Goal: Task Accomplishment & Management: Manage account settings

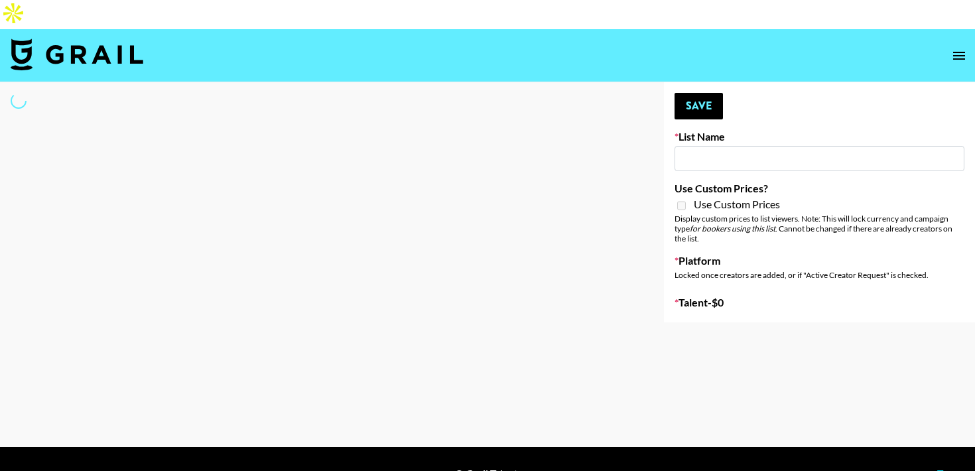
type input "Zhus Song Promo - Tega"
select select "Song"
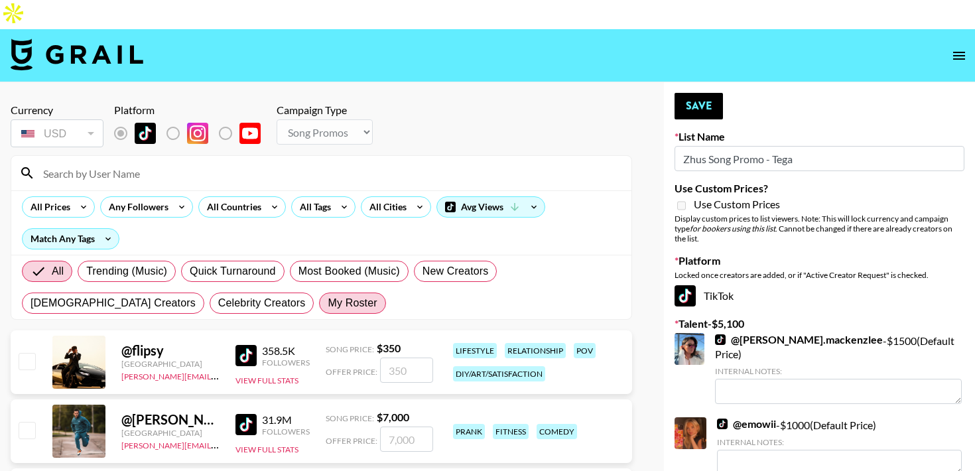
click at [328, 295] on span "My Roster" at bounding box center [352, 303] width 49 height 16
click at [328, 303] on input "My Roster" at bounding box center [328, 303] width 0 height 0
radio input "true"
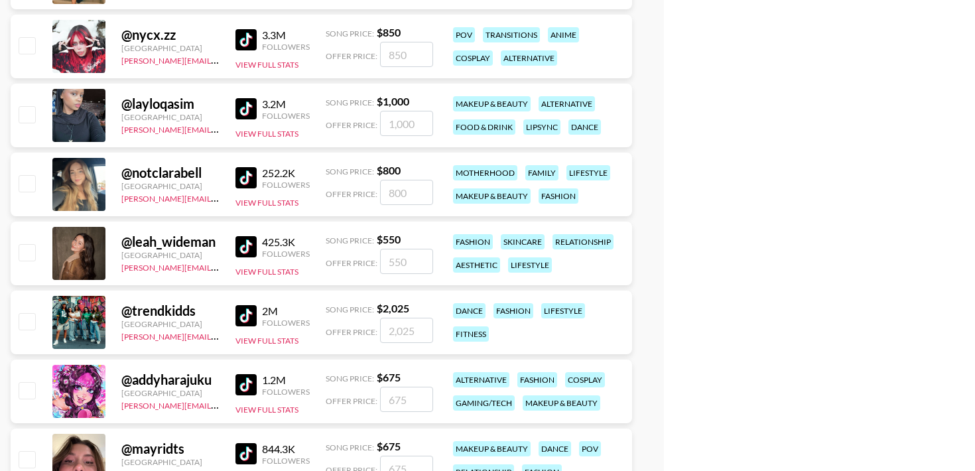
scroll to position [899, 0]
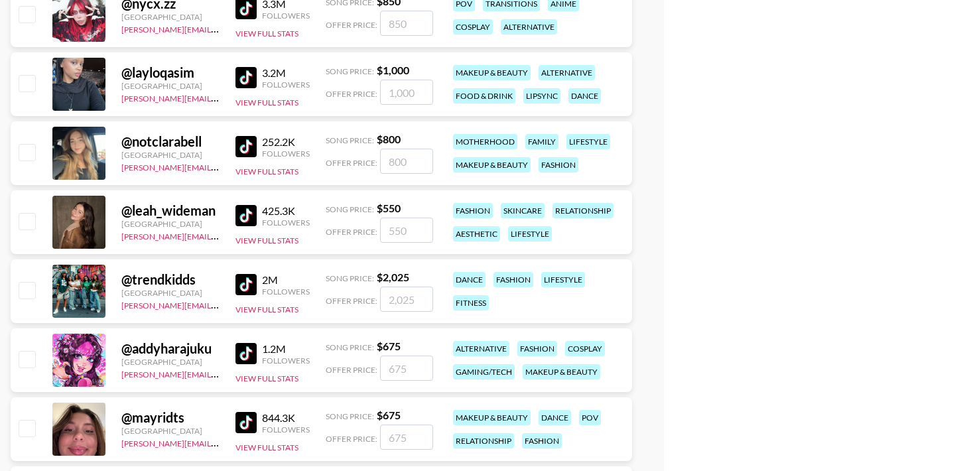
click at [29, 282] on input "checkbox" at bounding box center [27, 290] width 16 height 16
checkbox input "true"
type input "2025"
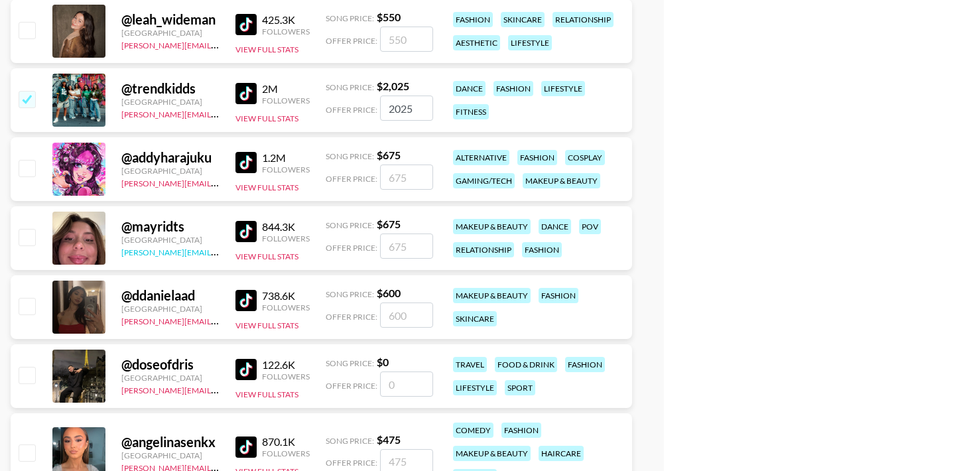
scroll to position [1177, 0]
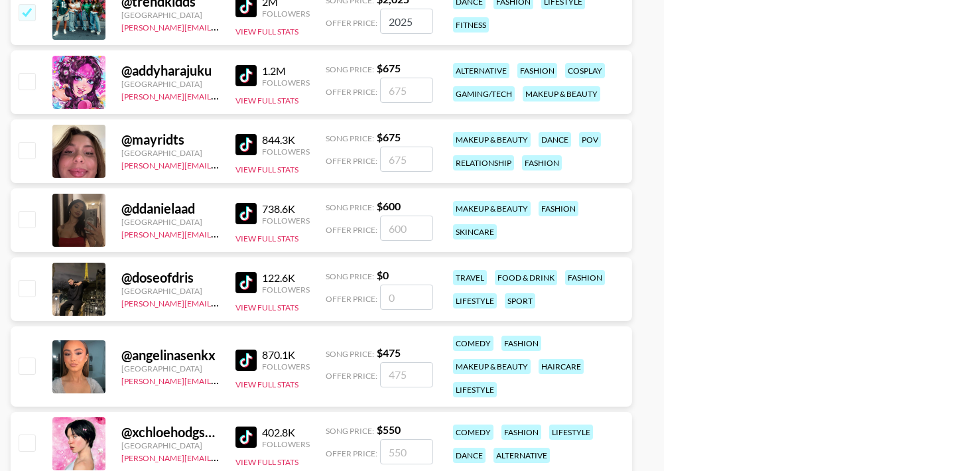
click at [30, 357] on input "checkbox" at bounding box center [27, 365] width 16 height 16
checkbox input "true"
type input "475"
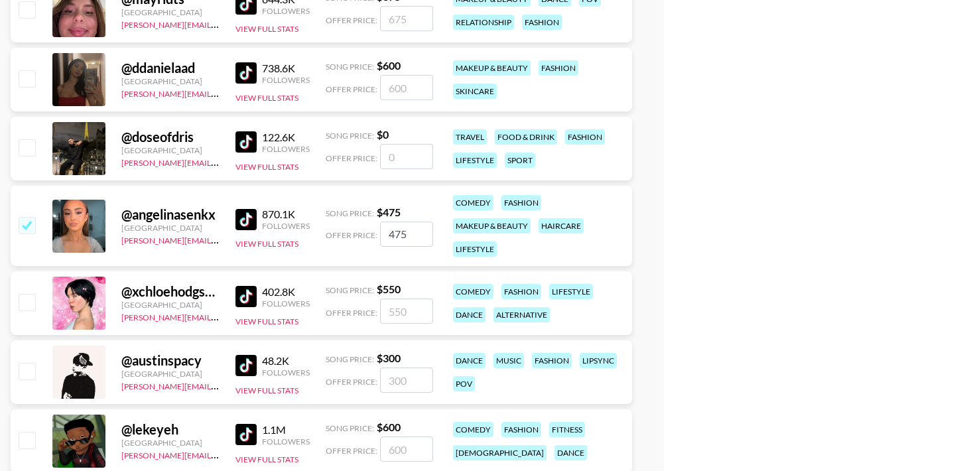
scroll to position [1325, 0]
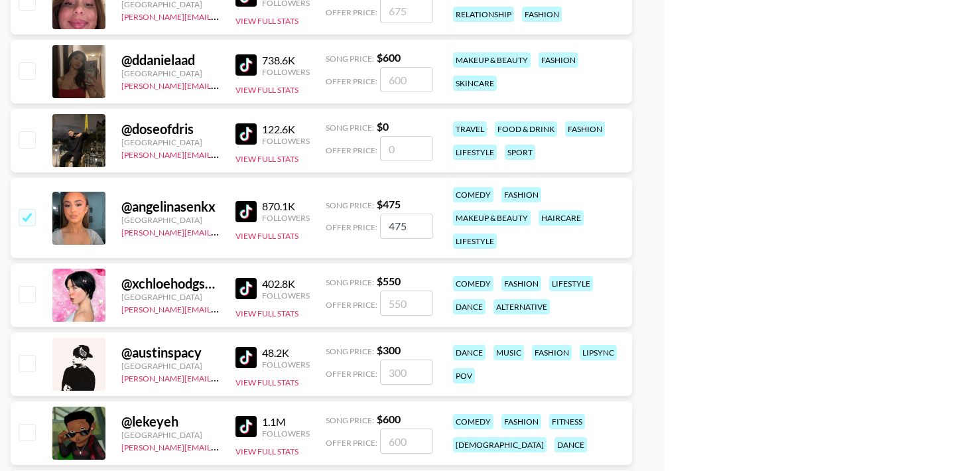
click at [30, 286] on input "checkbox" at bounding box center [27, 294] width 16 height 16
checkbox input "true"
type input "550"
click at [25, 286] on input "checkbox" at bounding box center [27, 294] width 16 height 16
checkbox input "false"
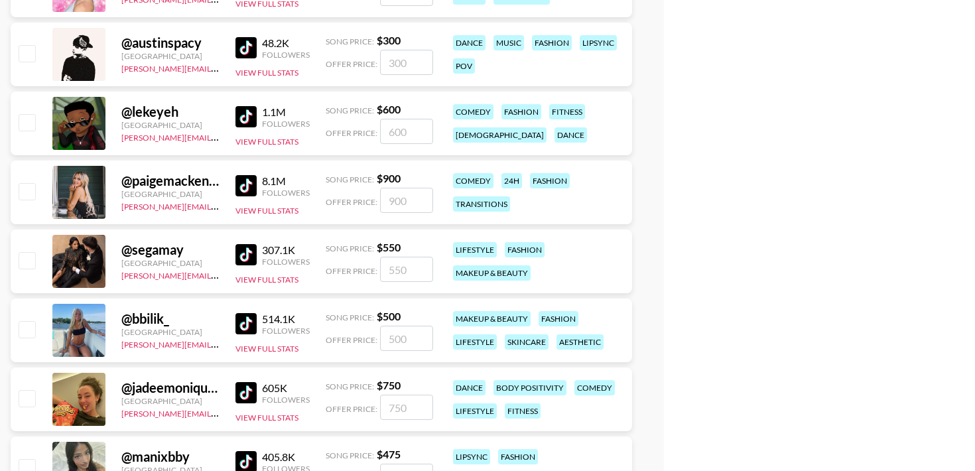
scroll to position [1685, 0]
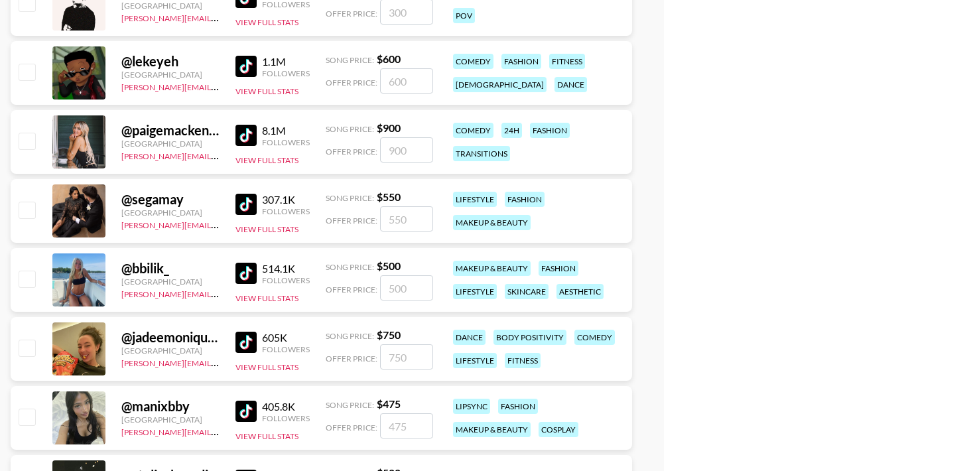
click at [34, 340] on input "checkbox" at bounding box center [27, 348] width 16 height 16
checkbox input "true"
type input "750"
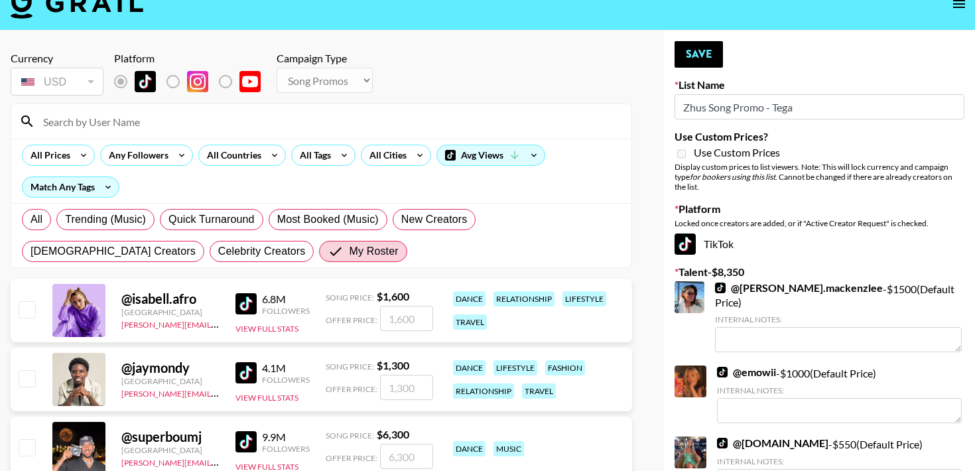
scroll to position [0, 0]
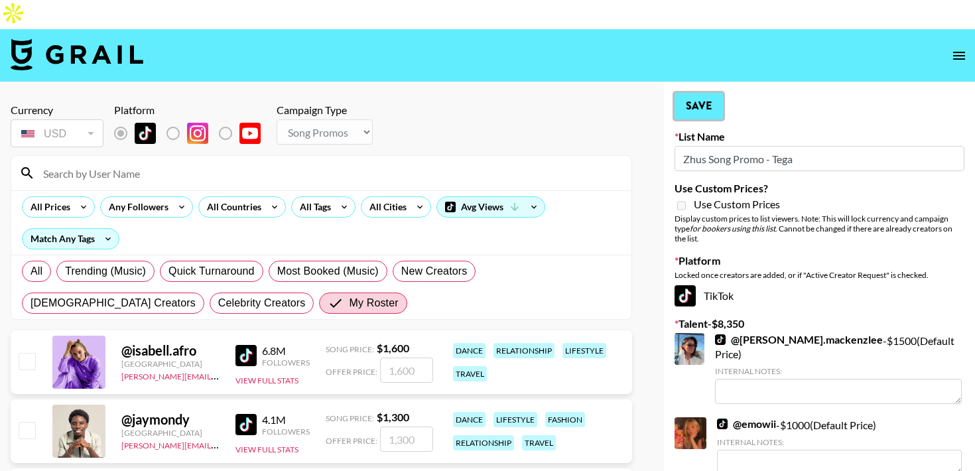
click at [687, 93] on button "Save" at bounding box center [698, 106] width 48 height 27
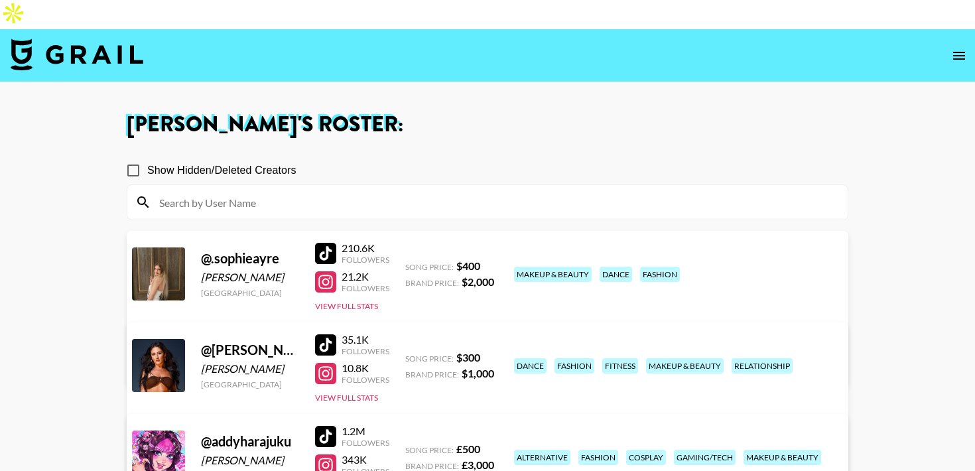
click at [24, 38] on img at bounding box center [77, 54] width 133 height 32
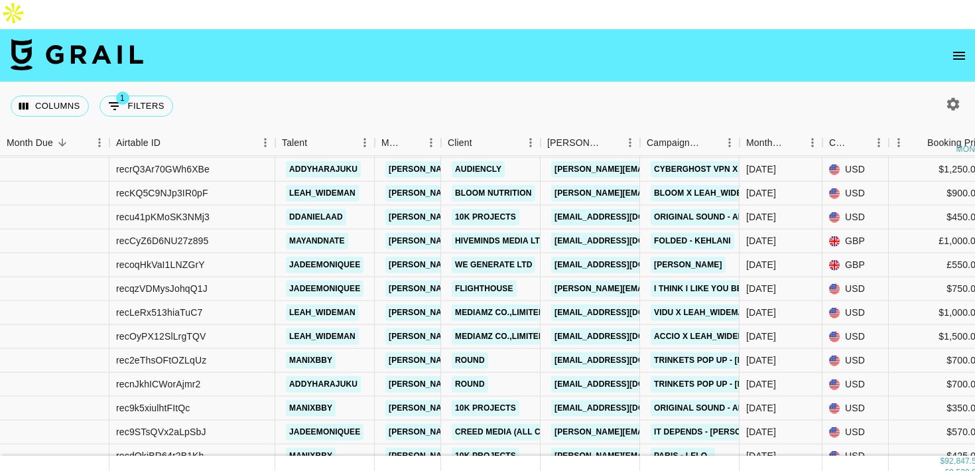
scroll to position [318, 0]
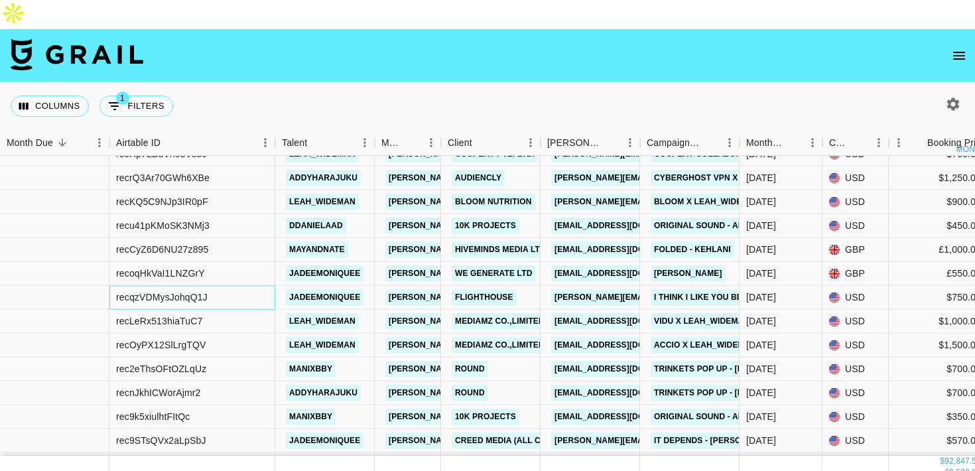
click at [259, 286] on div "recqzVDMysJohqQ1J" at bounding box center [192, 298] width 166 height 24
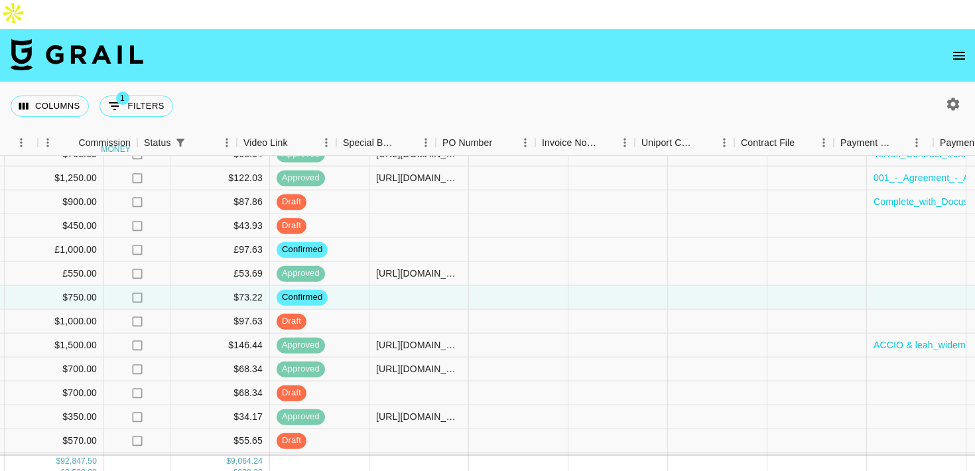
scroll to position [318, 1227]
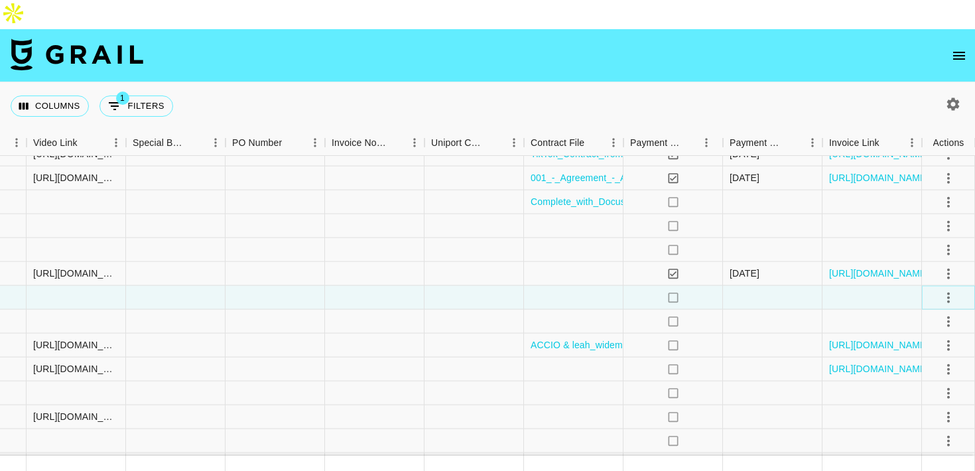
click at [945, 289] on icon "select merge strategy" at bounding box center [948, 297] width 16 height 16
click at [925, 340] on li "Draft Created" at bounding box center [932, 344] width 86 height 24
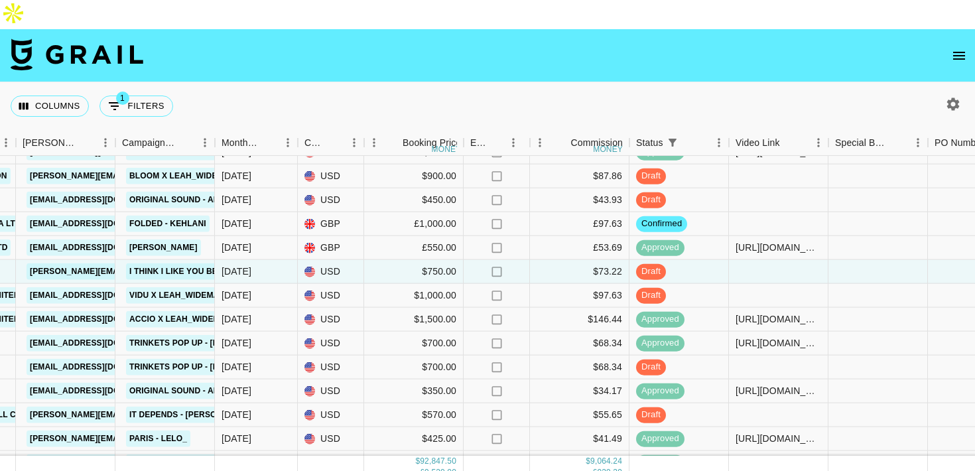
scroll to position [377, 525]
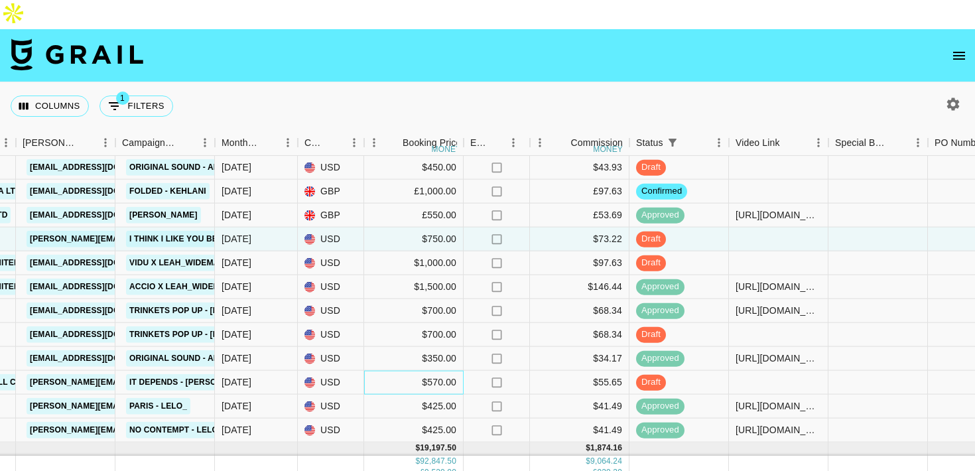
click at [387, 371] on div "$570.00" at bounding box center [413, 383] width 99 height 24
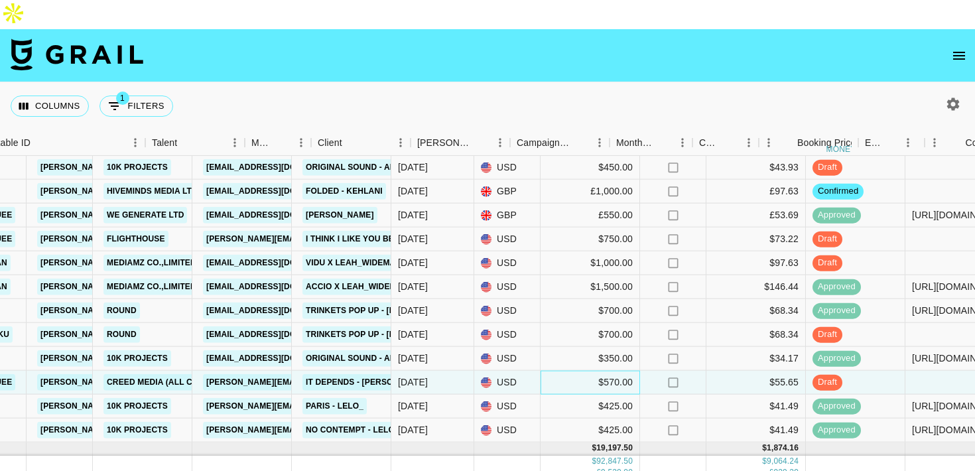
scroll to position [377, 377]
